Goal: Task Accomplishment & Management: Manage account settings

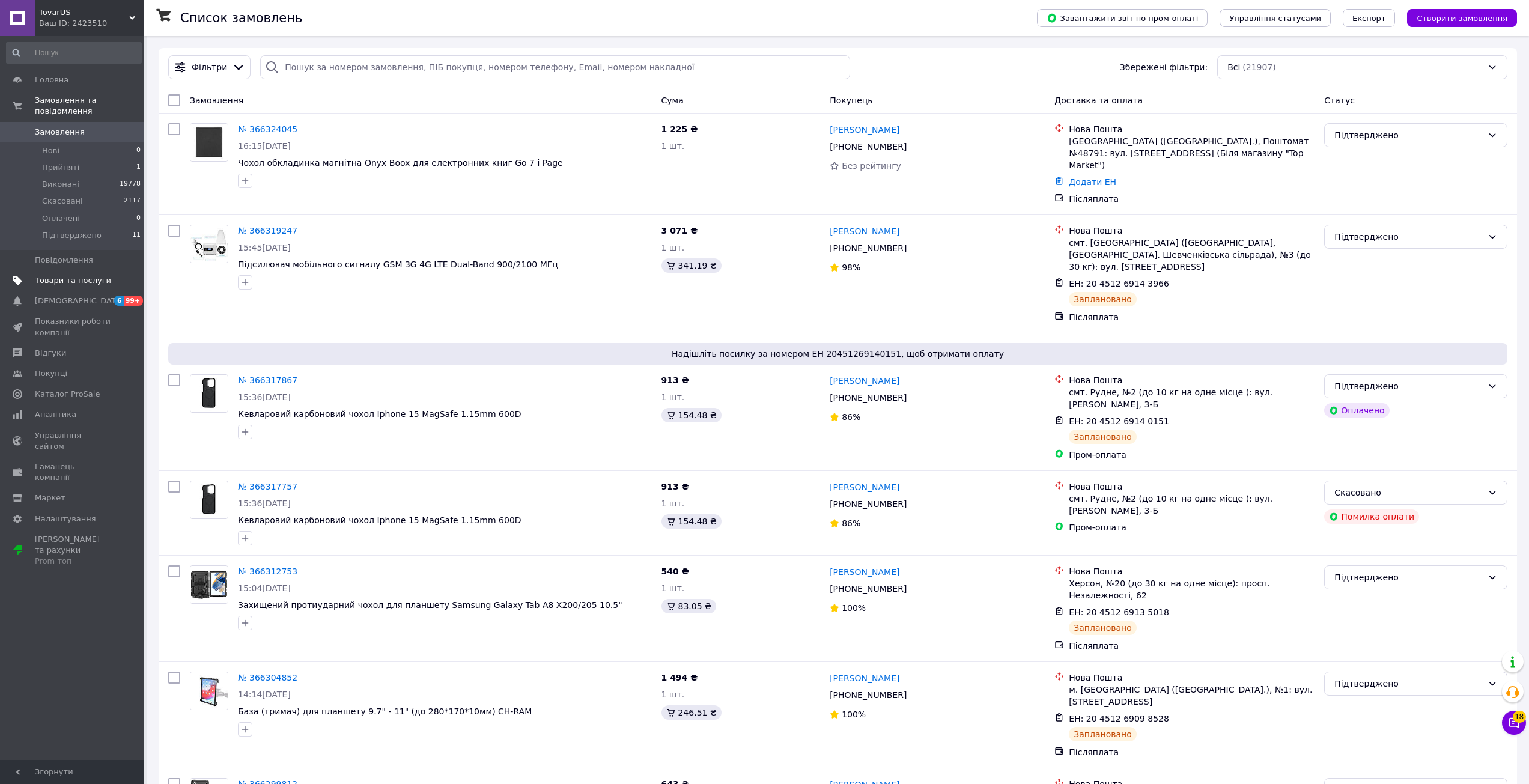
click at [87, 275] on span "Товари та послуги" at bounding box center [73, 280] width 76 height 11
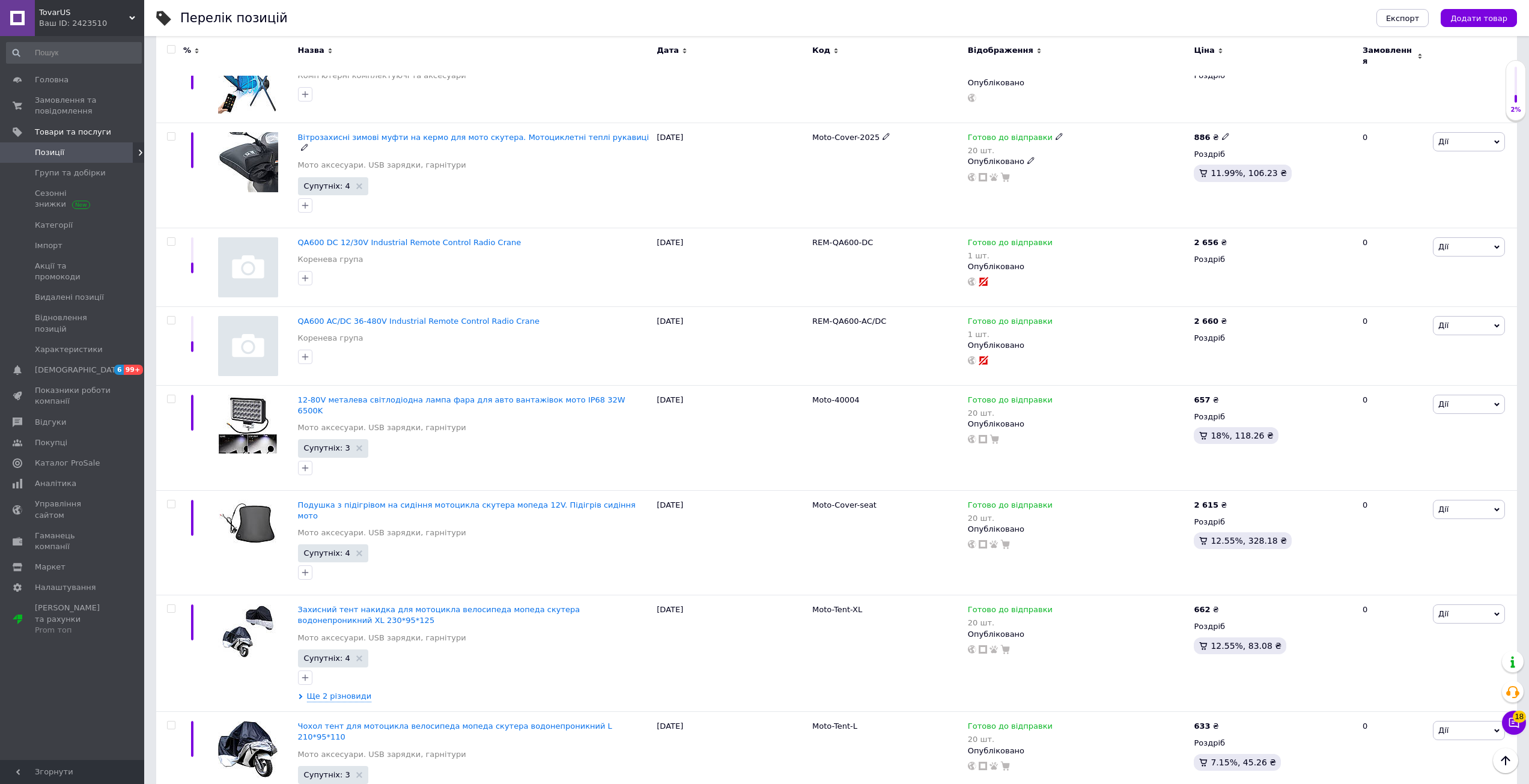
scroll to position [1319, 0]
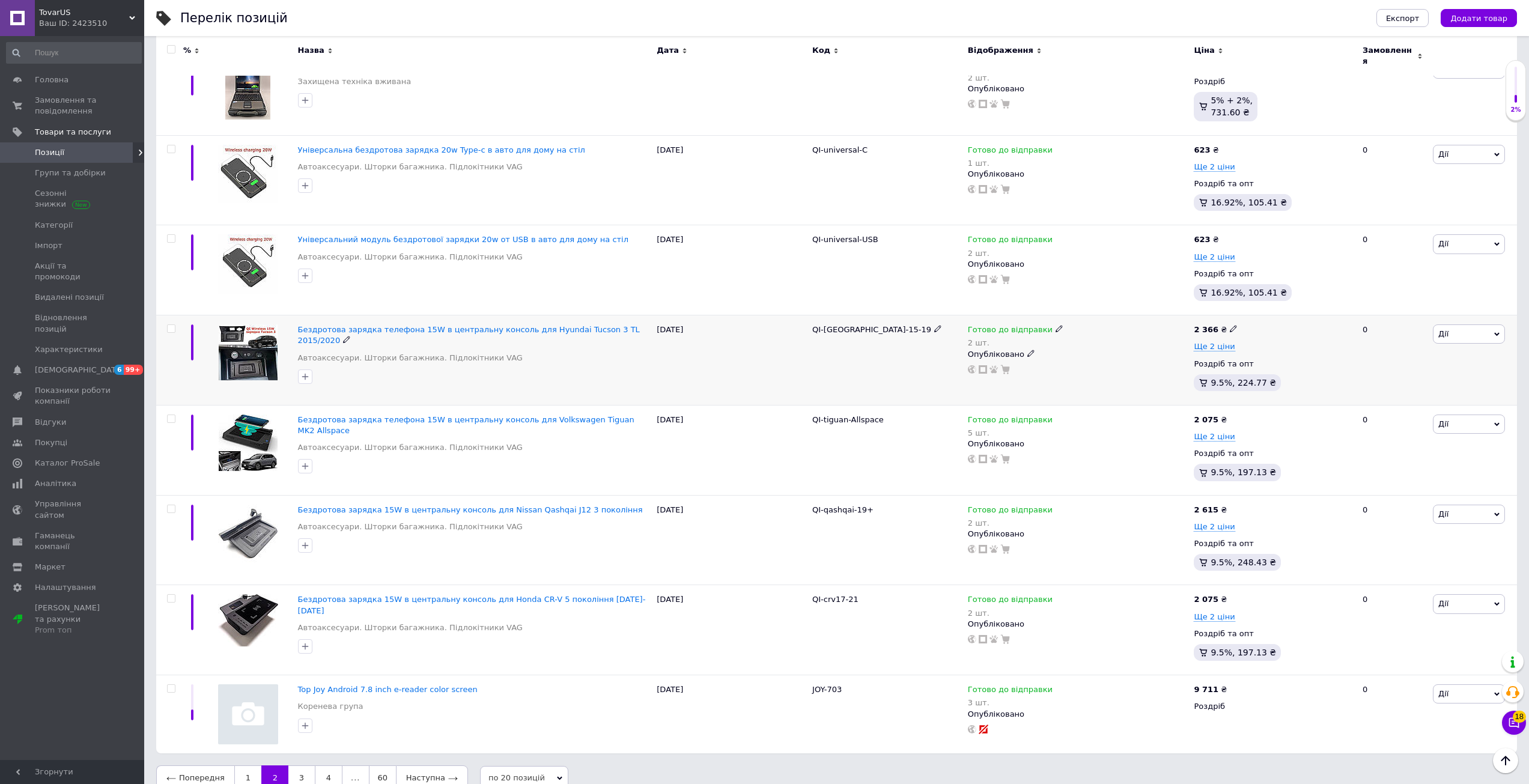
scroll to position [1396, 0]
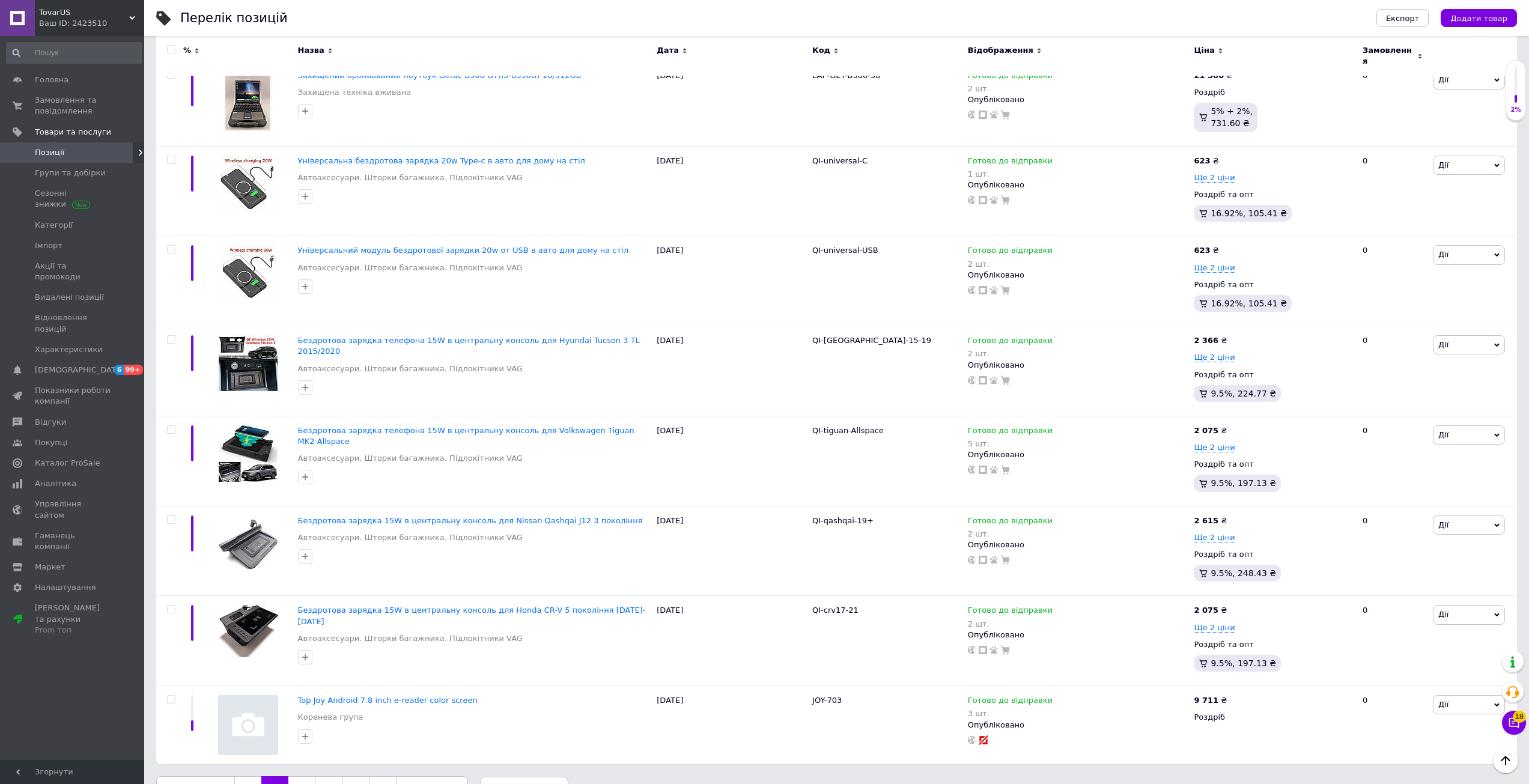
click at [298, 776] on link "3" at bounding box center [301, 788] width 26 height 25
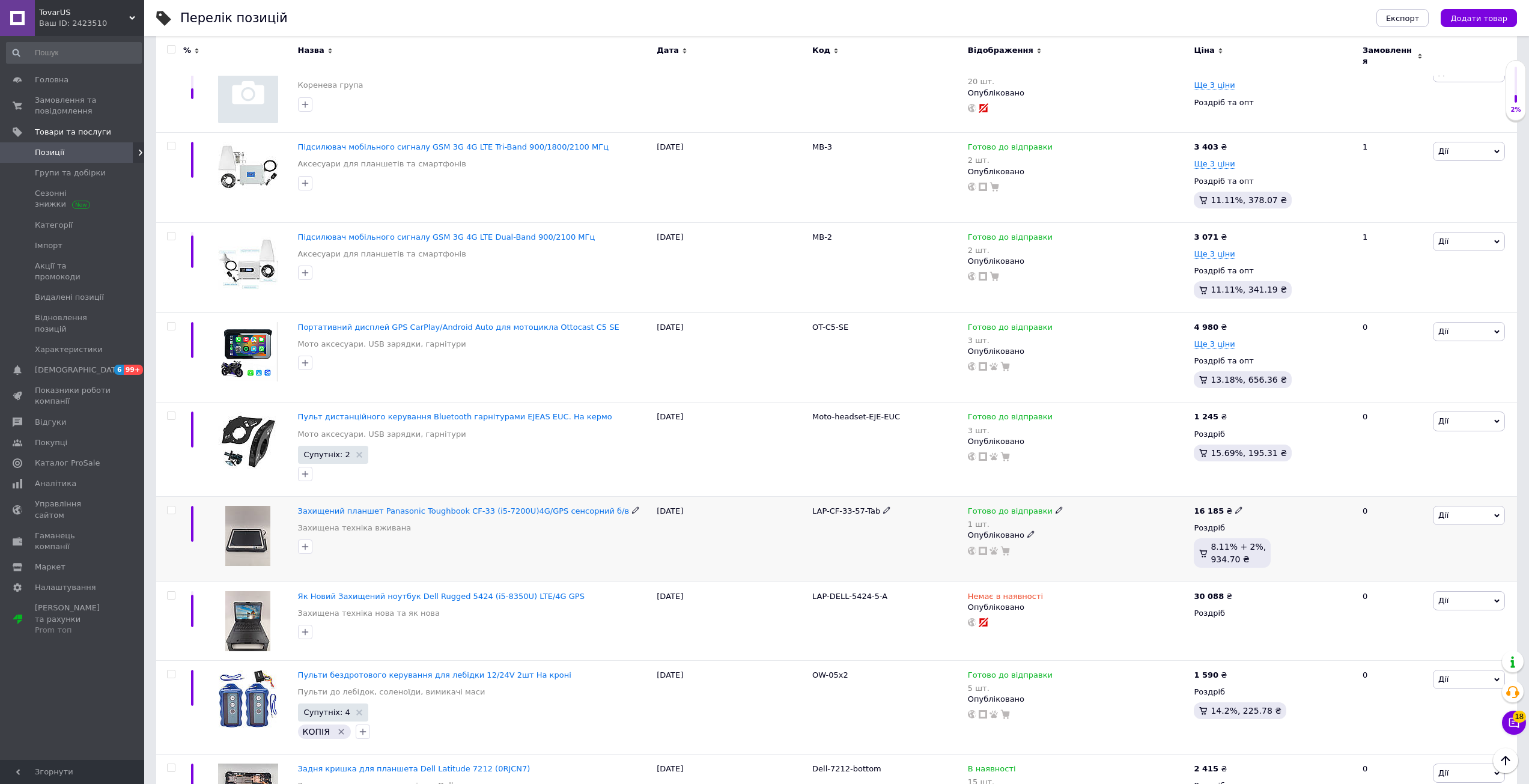
scroll to position [311, 0]
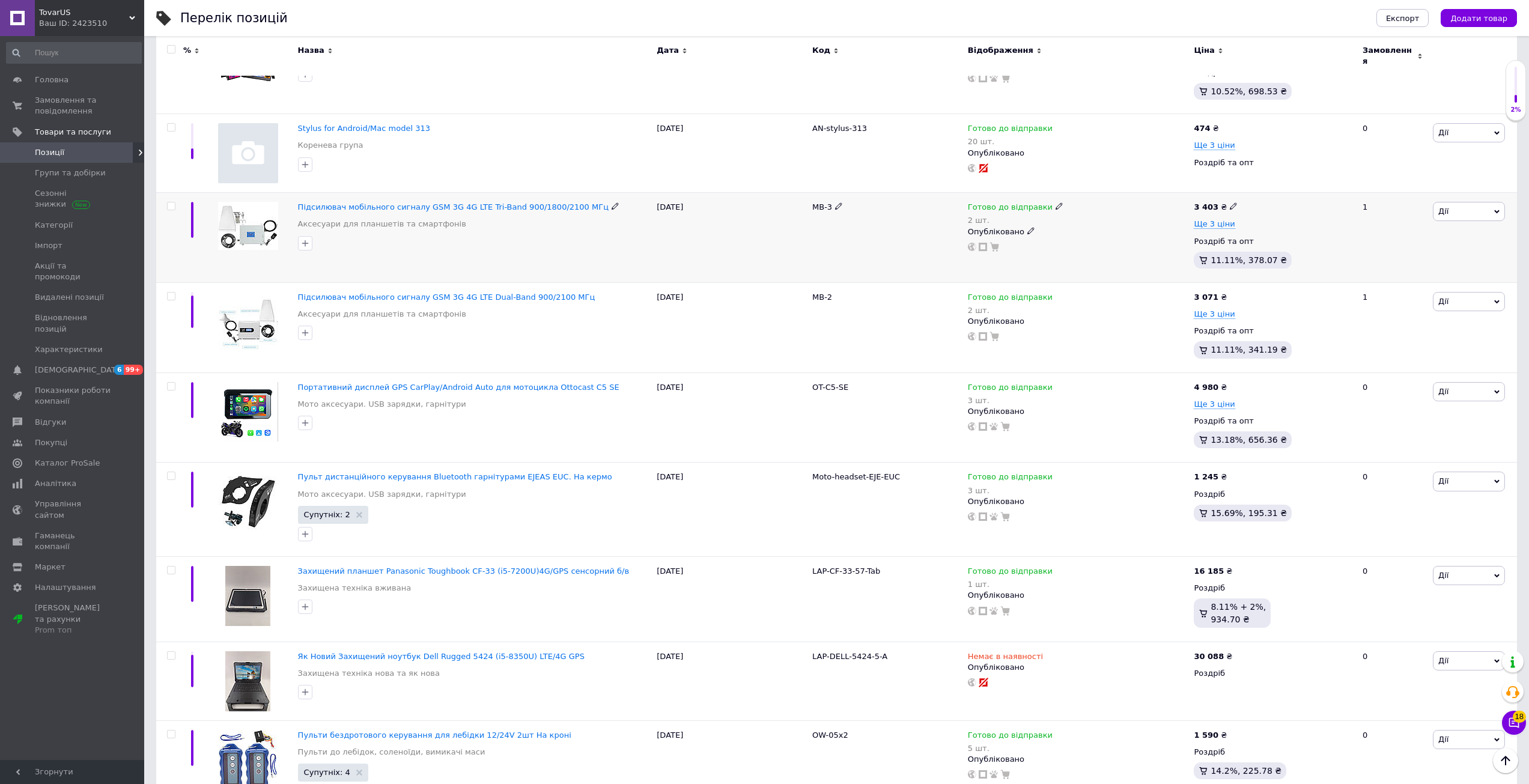
drag, startPoint x: 830, startPoint y: 199, endPoint x: 802, endPoint y: 201, distance: 28.1
click at [802, 199] on div "Підсилювач мобільного сигналу GSM 3G 4G LTE Tri-Band 900/1800/2100 МГц Аксесуар…" at bounding box center [836, 238] width 1361 height 90
copy div "MB-3"
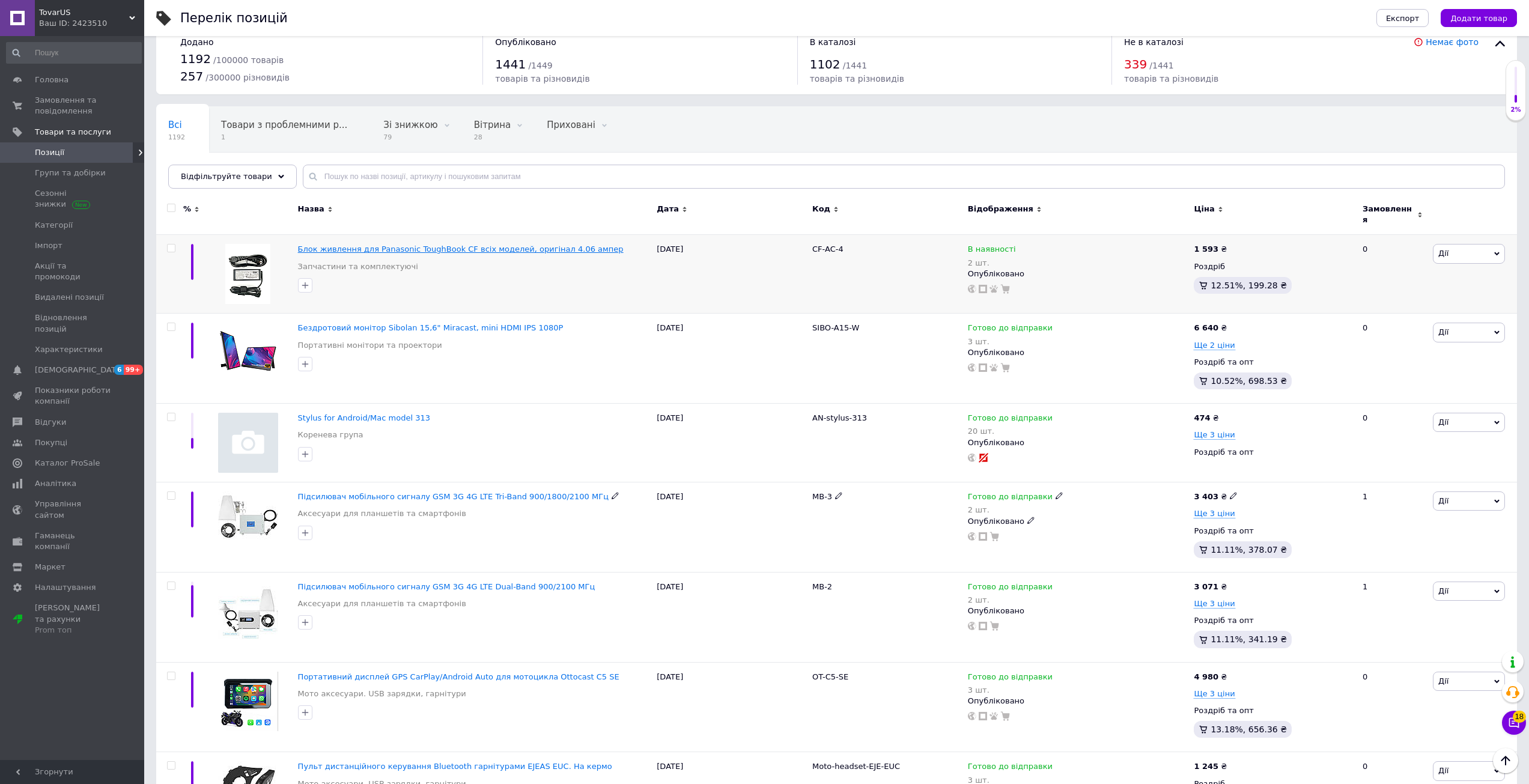
scroll to position [0, 0]
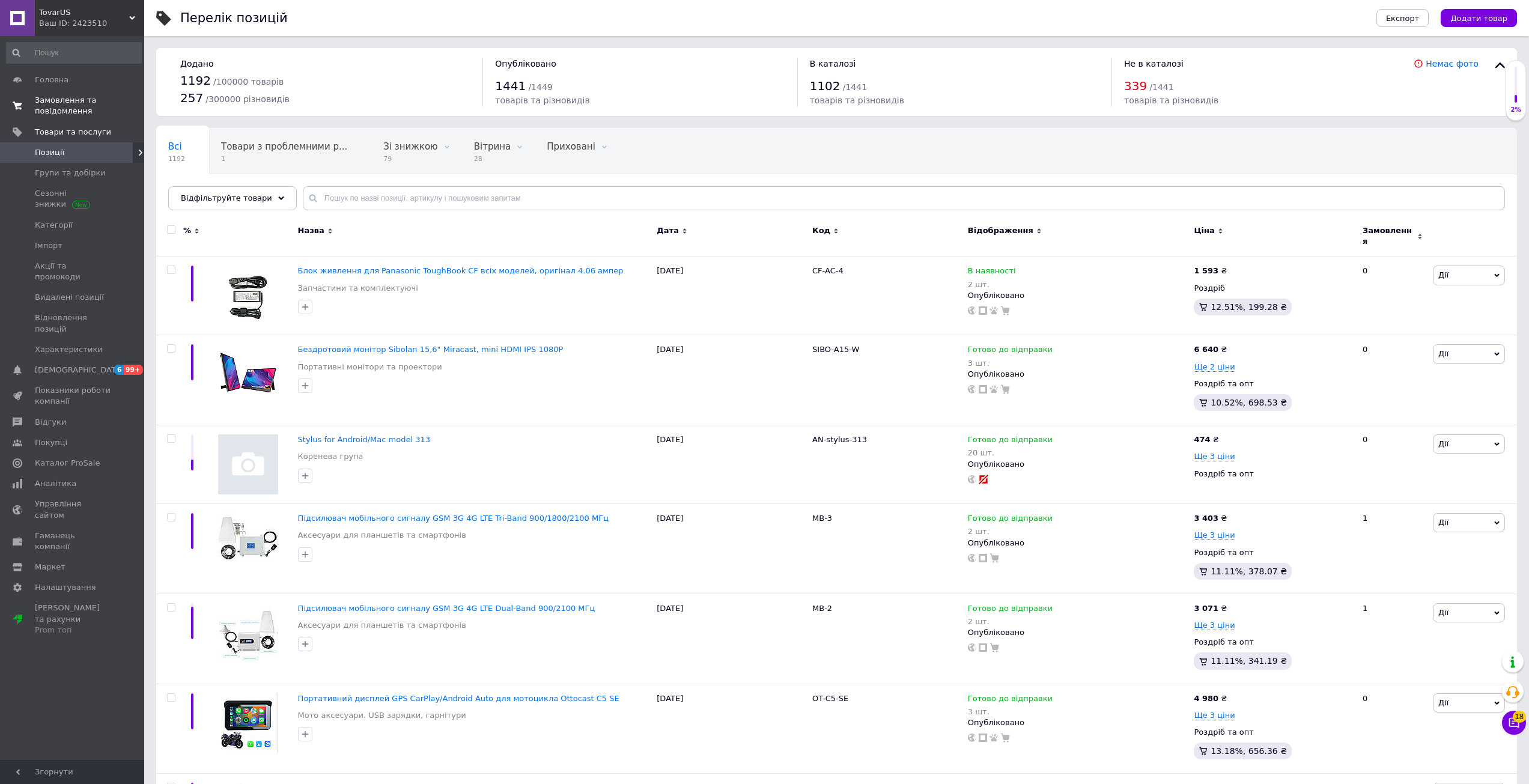
click at [47, 100] on span "Замовлення та повідомлення" at bounding box center [73, 105] width 76 height 21
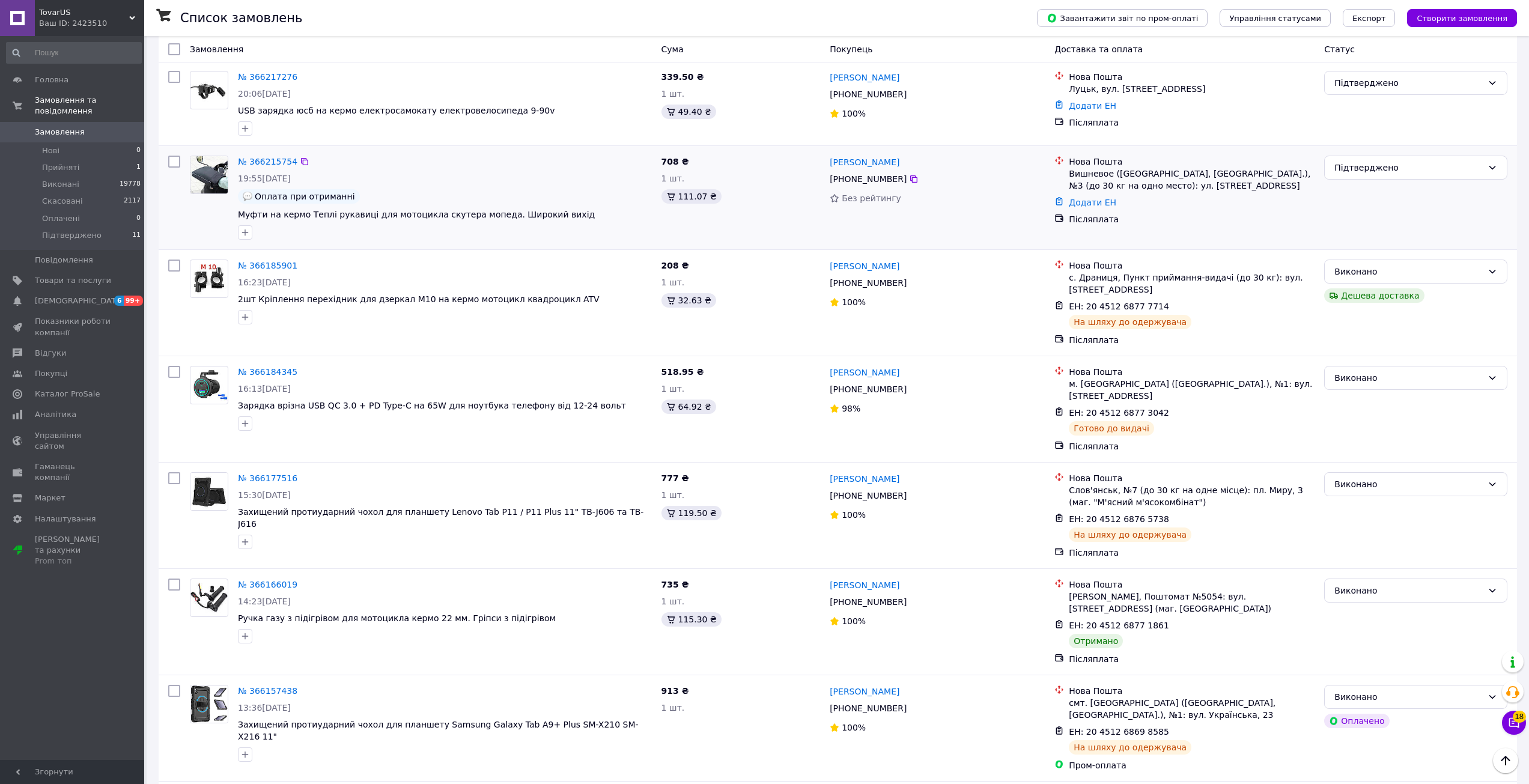
scroll to position [1201, 0]
